Goal: Task Accomplishment & Management: Manage account settings

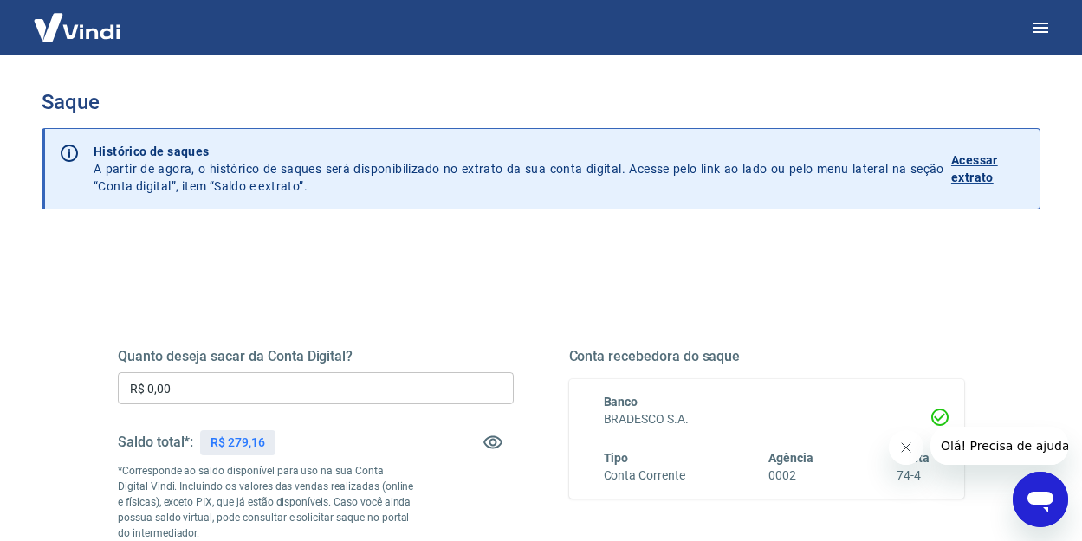
click at [298, 384] on input "R$ 0,00" at bounding box center [316, 388] width 396 height 32
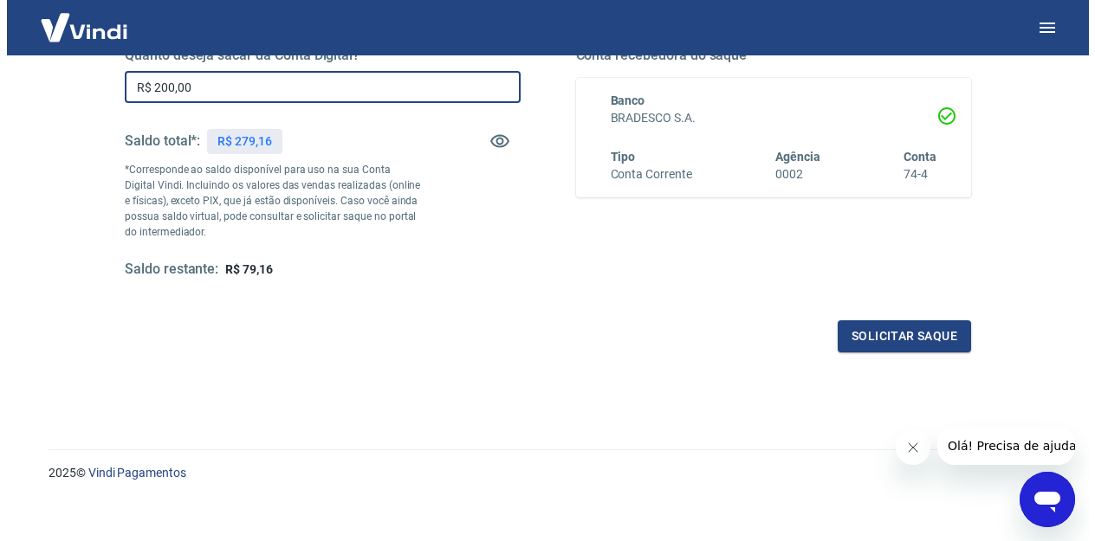
scroll to position [315, 0]
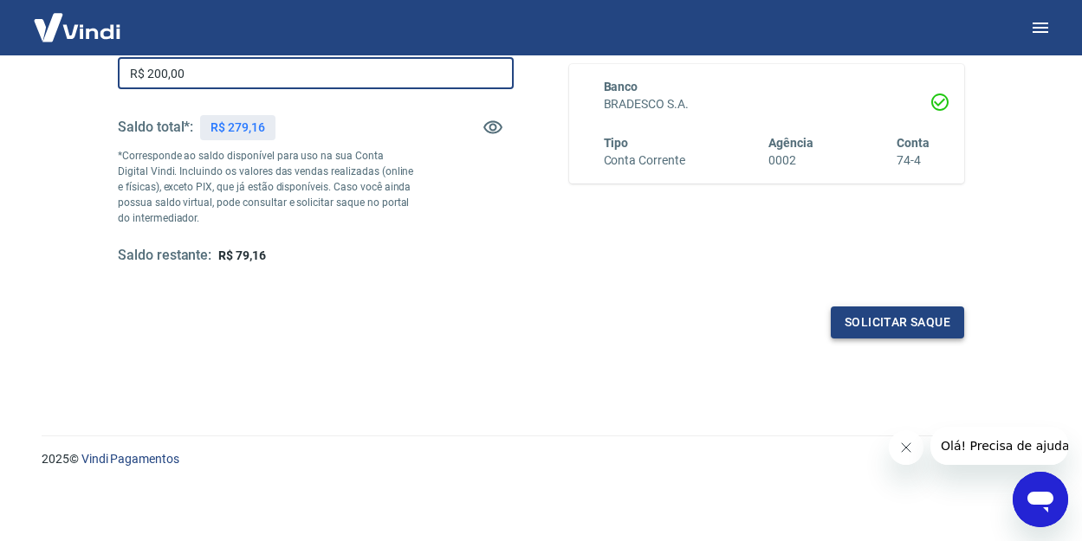
type input "R$ 200,00"
click at [912, 322] on button "Solicitar saque" at bounding box center [896, 323] width 133 height 32
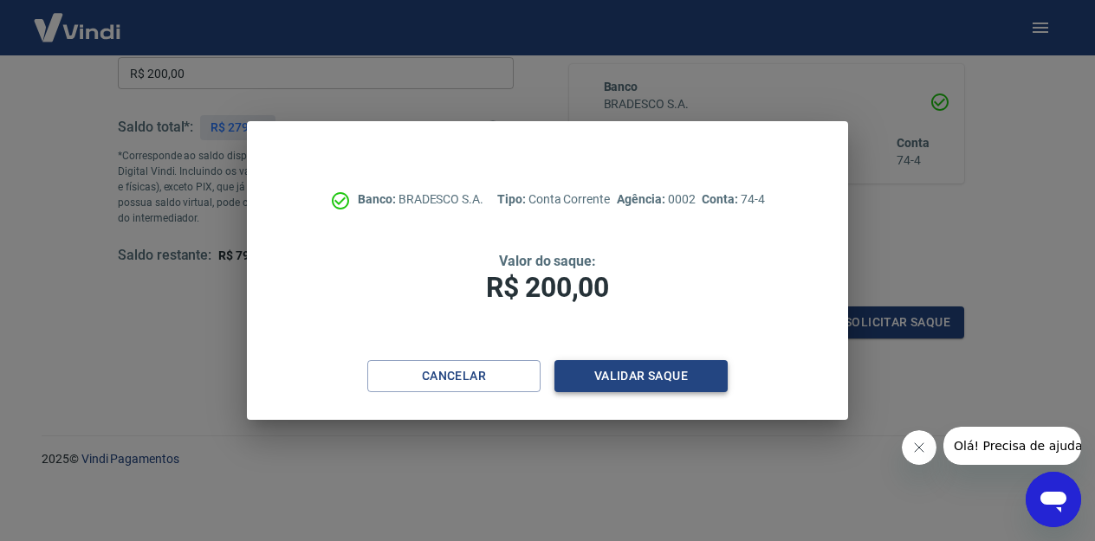
click at [675, 380] on button "Validar saque" at bounding box center [640, 376] width 173 height 32
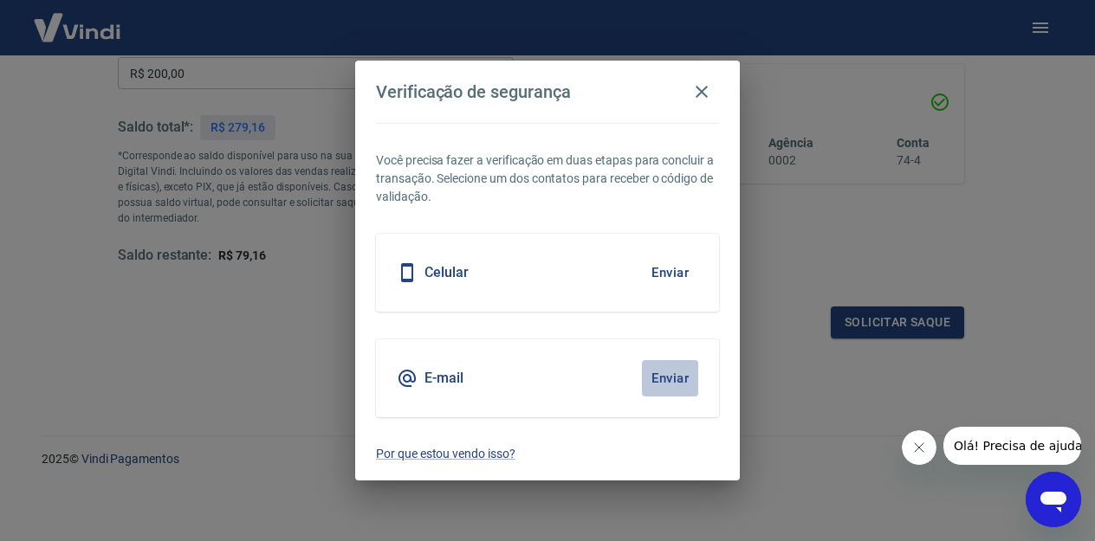
click at [661, 377] on button "Enviar" at bounding box center [670, 378] width 56 height 36
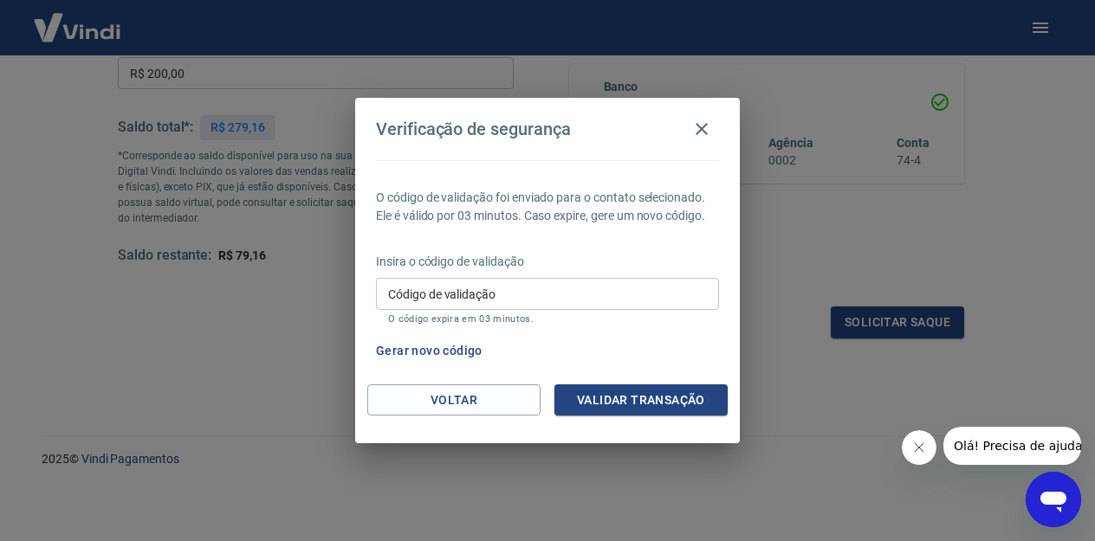
click at [632, 296] on input "Código de validação" at bounding box center [547, 294] width 343 height 32
click at [436, 294] on label "Código de validação" at bounding box center [441, 294] width 107 height 17
click at [436, 294] on input "Código de validação" at bounding box center [547, 294] width 343 height 32
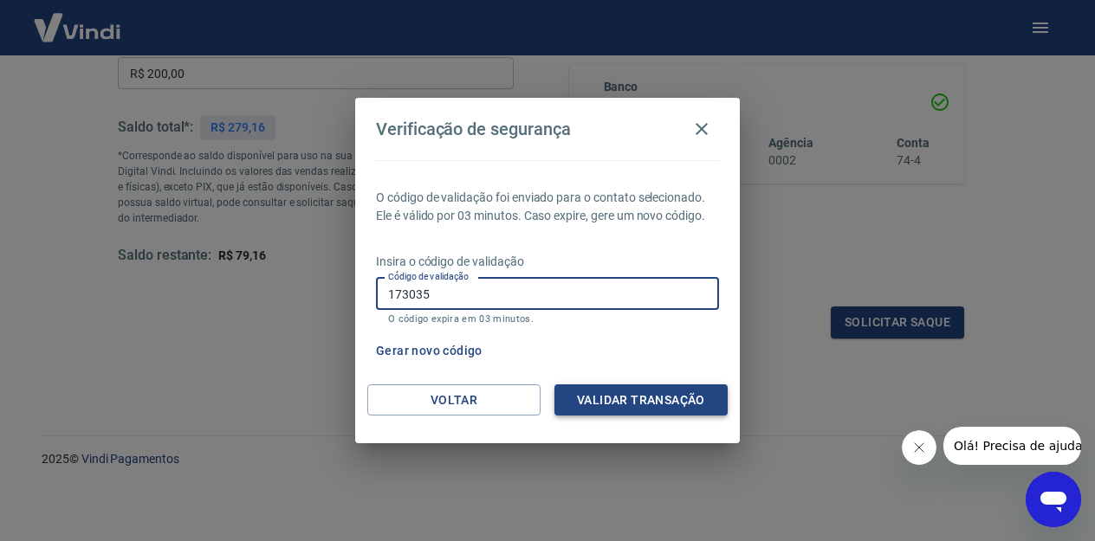
type input "173035"
click at [624, 397] on button "Validar transação" at bounding box center [640, 400] width 173 height 32
